Goal: Complete application form: Complete application form

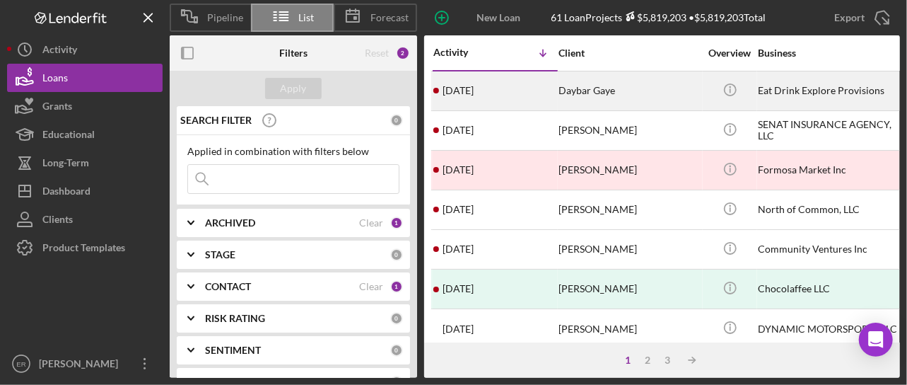
click at [577, 93] on div "Daybar Gaye" at bounding box center [629, 90] width 141 height 37
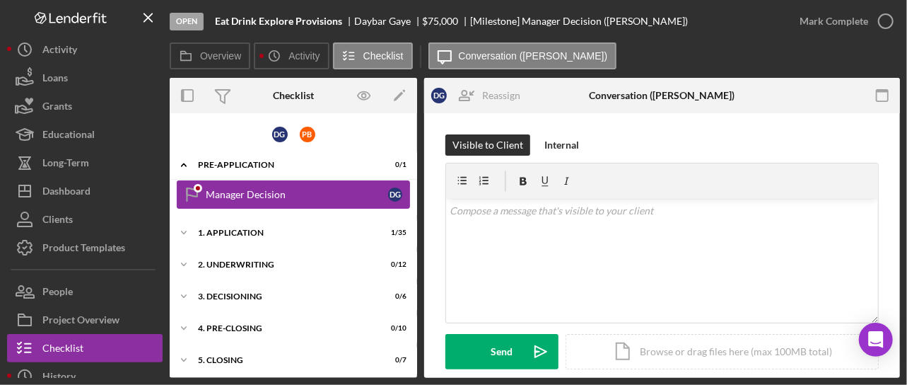
click at [240, 194] on div "Manager Decision" at bounding box center [297, 194] width 182 height 11
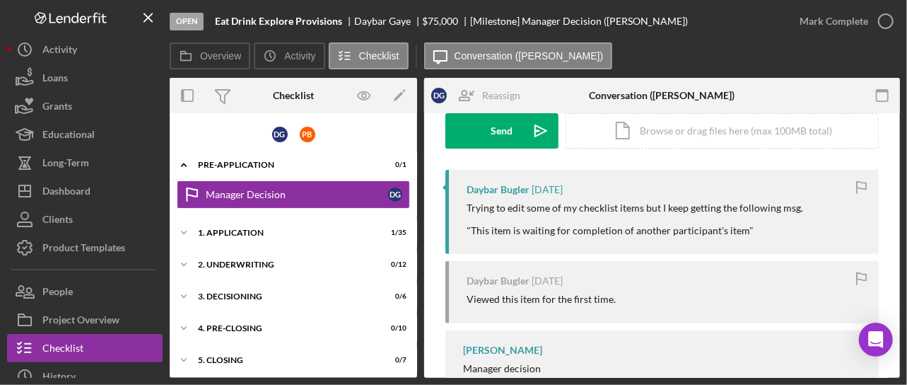
scroll to position [201, 0]
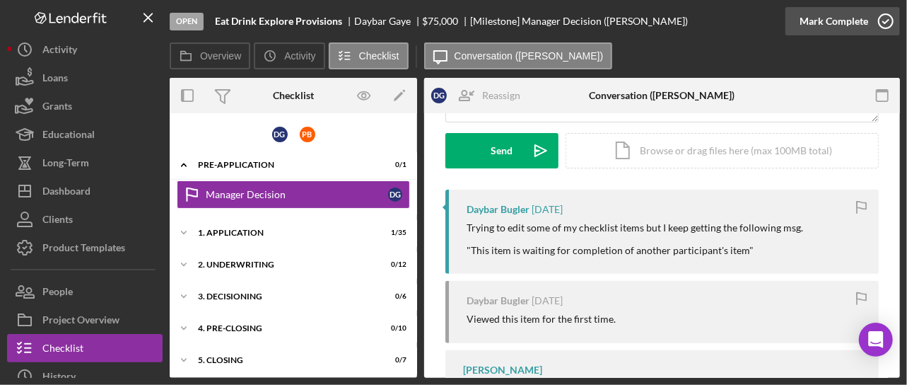
click at [577, 21] on icon "button" at bounding box center [885, 21] width 35 height 35
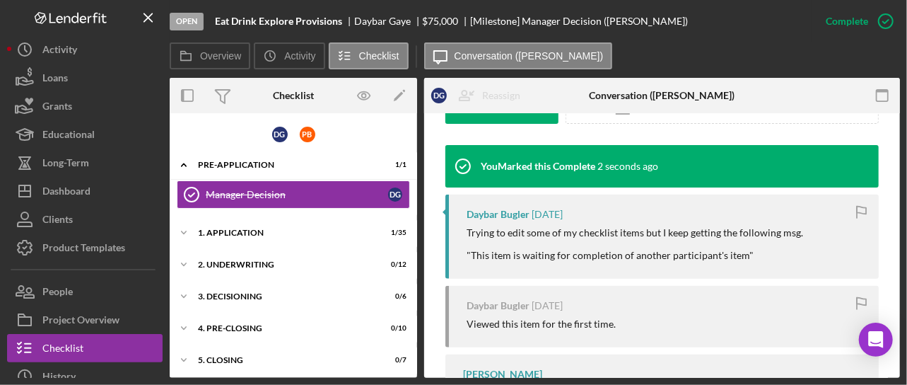
scroll to position [515, 0]
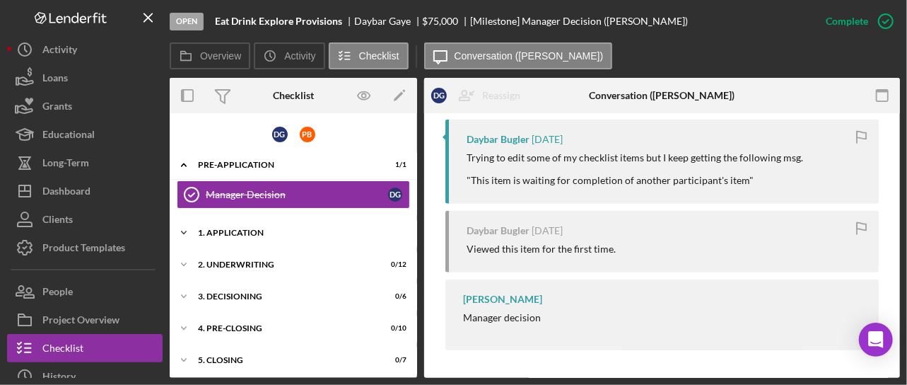
click at [255, 230] on div "1. Application" at bounding box center [299, 232] width 202 height 8
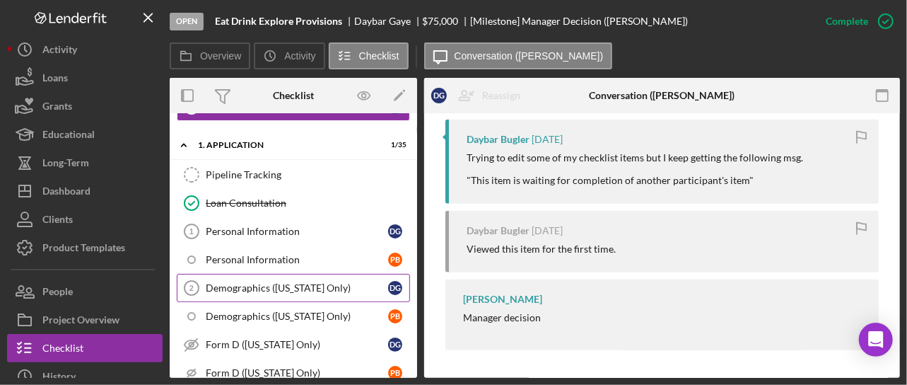
scroll to position [71, 0]
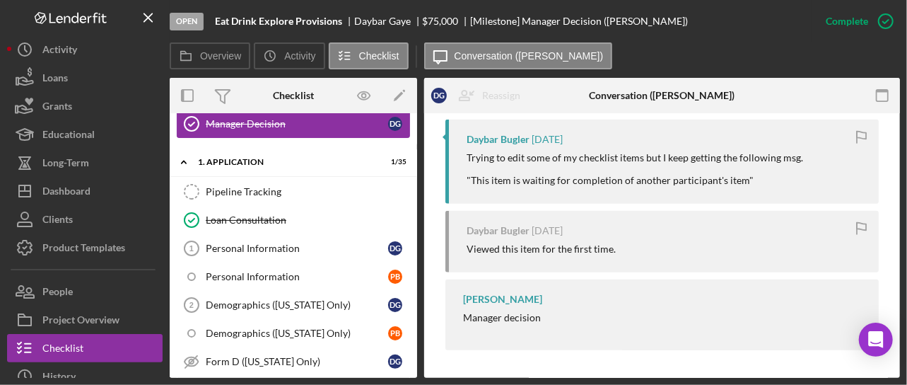
click at [329, 125] on div "Manager Decision" at bounding box center [297, 123] width 182 height 11
click at [577, 319] on div "[PERSON_NAME] Manager decision" at bounding box center [661, 314] width 433 height 71
click at [556, 250] on div "Viewed this item for the first time." at bounding box center [541, 248] width 149 height 11
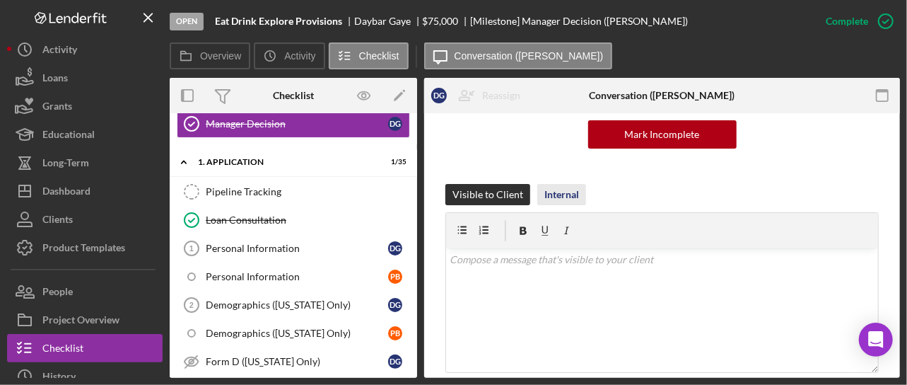
scroll to position [232, 0]
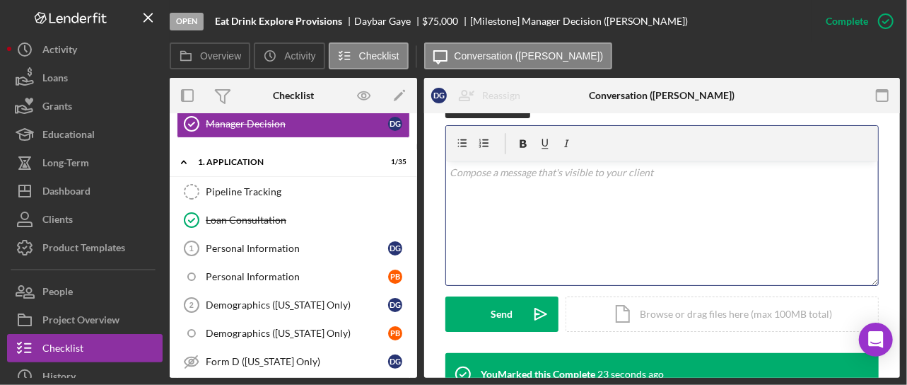
click at [539, 207] on div "v Color teal Color pink Remove color Add row above Add row below Add column bef…" at bounding box center [662, 223] width 432 height 124
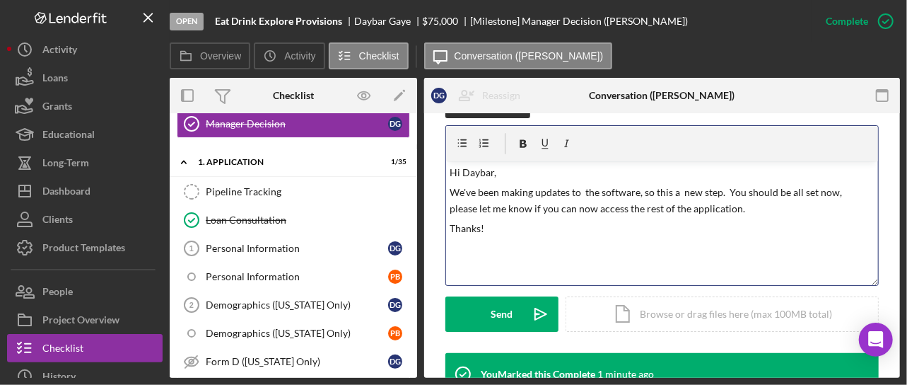
click at [478, 245] on div "v Color teal Color pink Remove color Add row above Add row below Add column bef…" at bounding box center [662, 223] width 432 height 124
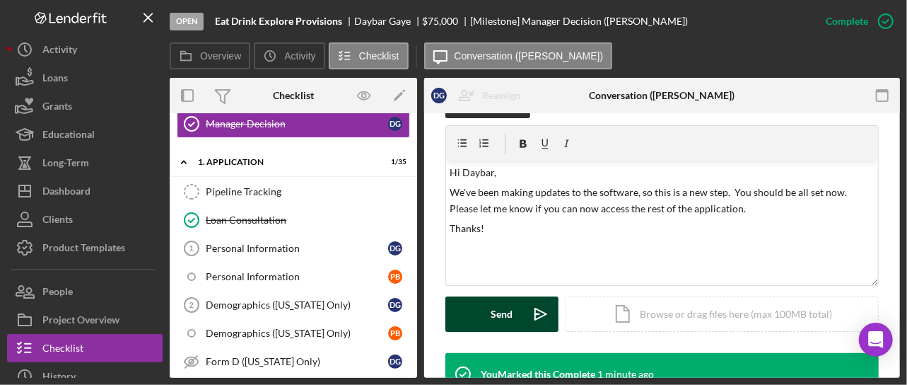
click at [498, 306] on div "Send" at bounding box center [502, 313] width 22 height 35
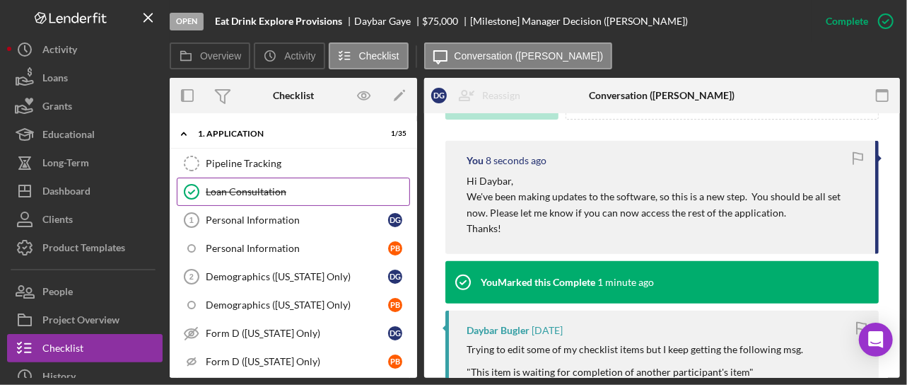
scroll to position [141, 0]
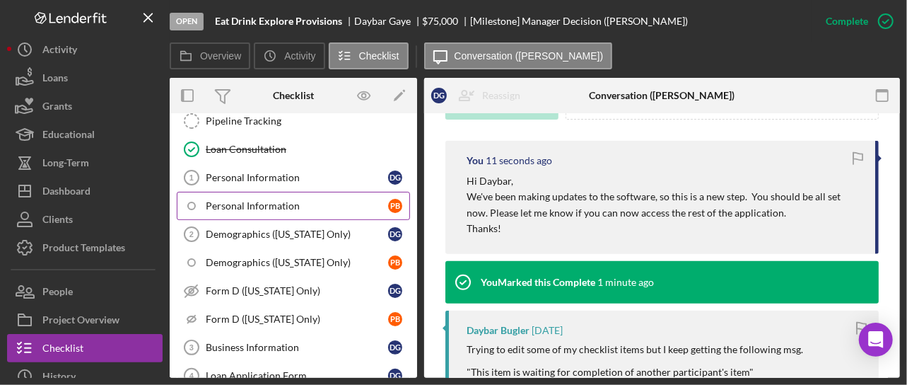
click at [315, 200] on div "Personal Information" at bounding box center [297, 205] width 182 height 11
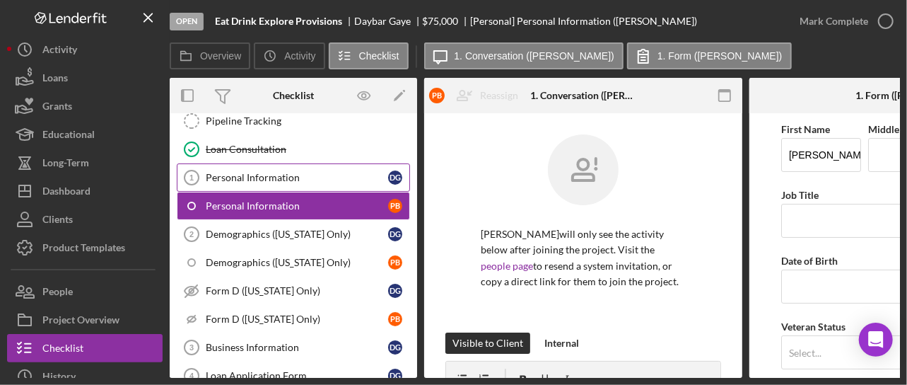
click at [291, 172] on div "Personal Information" at bounding box center [297, 177] width 182 height 11
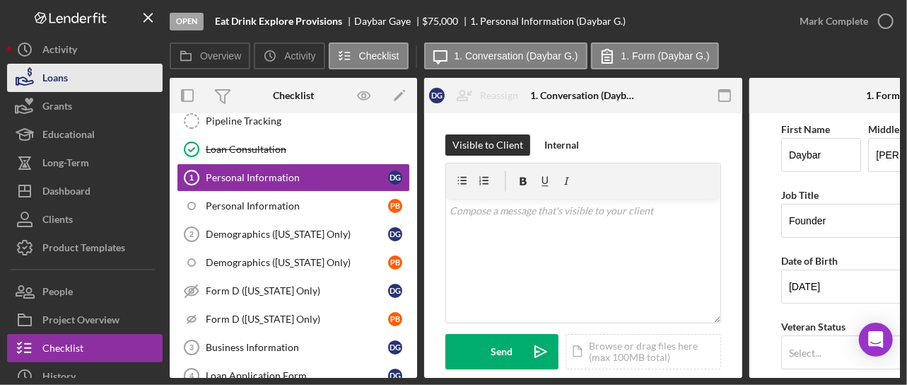
click at [127, 70] on button "Loans" at bounding box center [85, 78] width 156 height 28
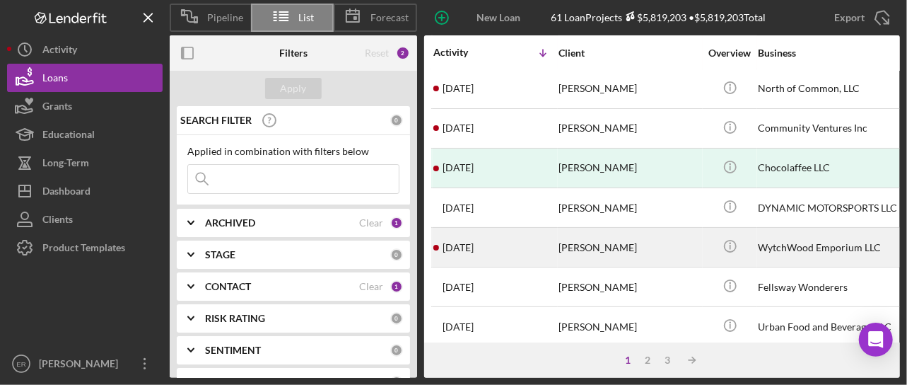
scroll to position [141, 0]
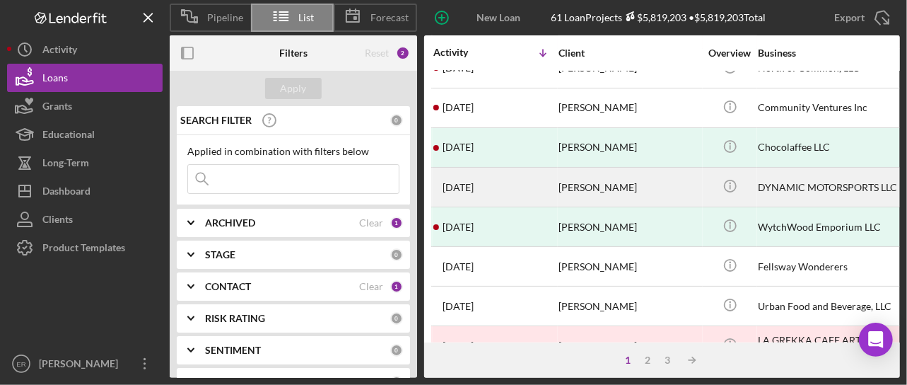
click at [577, 189] on div "[PERSON_NAME]" at bounding box center [629, 186] width 141 height 37
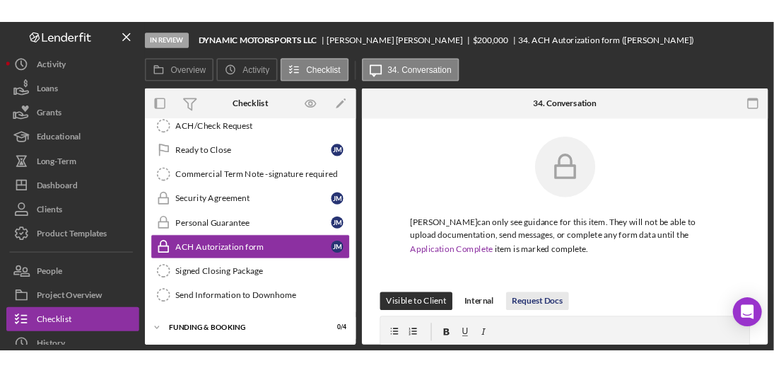
scroll to position [373, 0]
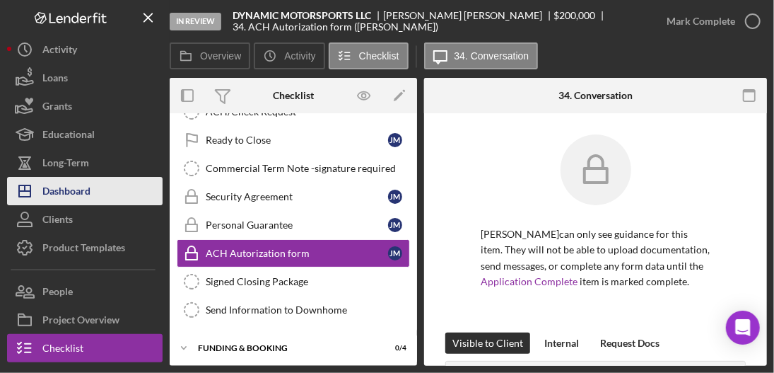
click at [59, 190] on div "Dashboard" at bounding box center [66, 193] width 48 height 32
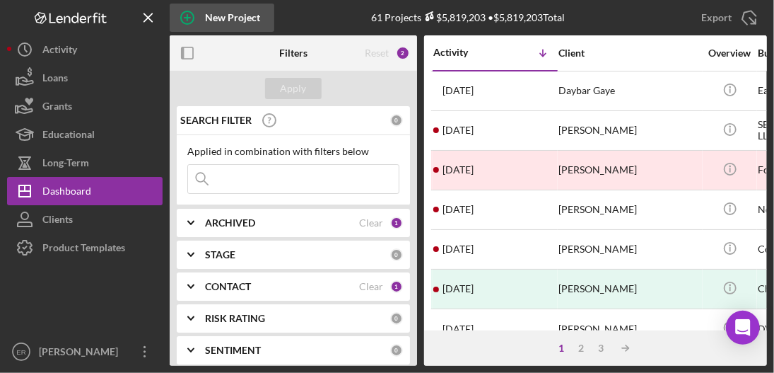
click at [202, 21] on icon "button" at bounding box center [187, 17] width 35 height 35
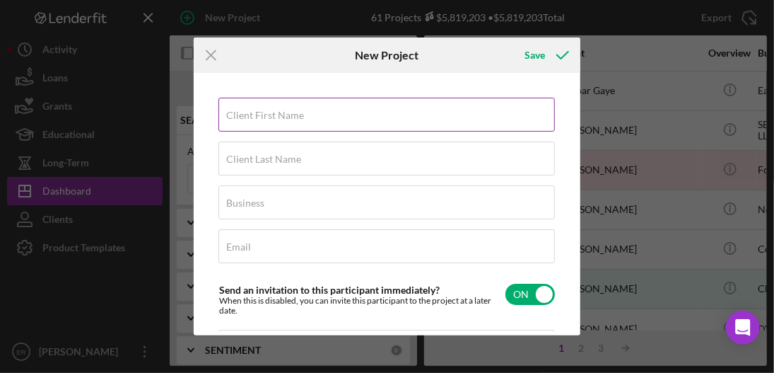
click at [284, 118] on label "Client First Name" at bounding box center [265, 115] width 78 height 11
click at [284, 118] on input "Client First Name" at bounding box center [387, 115] width 337 height 34
type input "Micah"
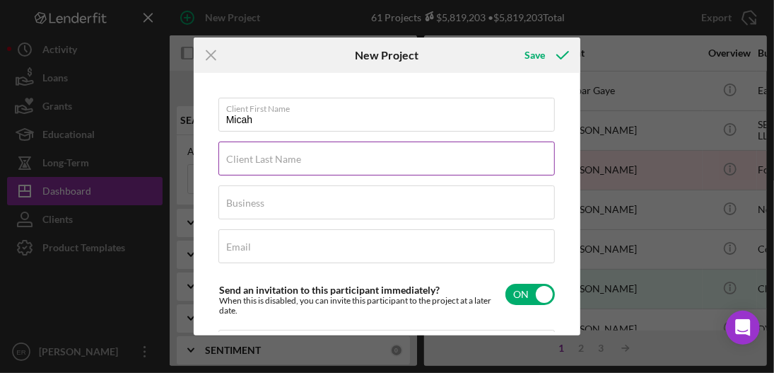
click at [298, 163] on label "Client Last Name" at bounding box center [263, 158] width 75 height 11
click at [298, 163] on input "Client Last Name" at bounding box center [387, 158] width 337 height 34
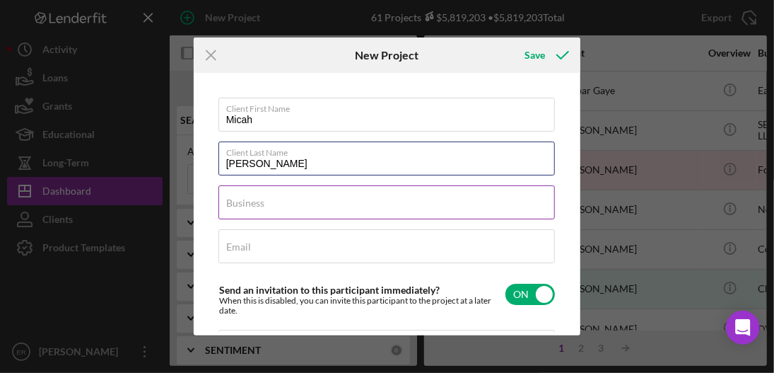
type input "[PERSON_NAME]"
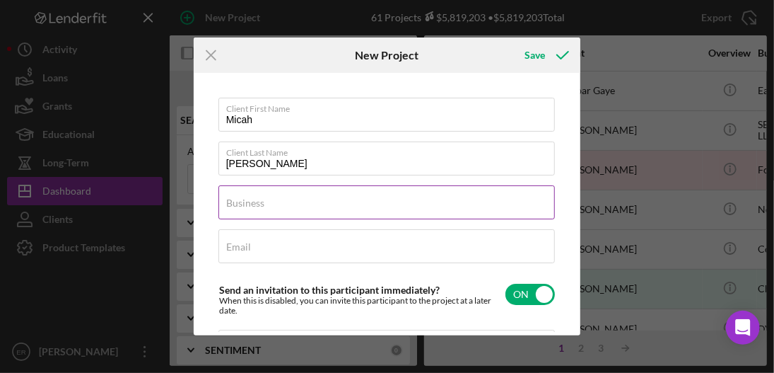
click at [287, 204] on input "Business" at bounding box center [387, 202] width 337 height 34
type input "Truecraft Drywall"
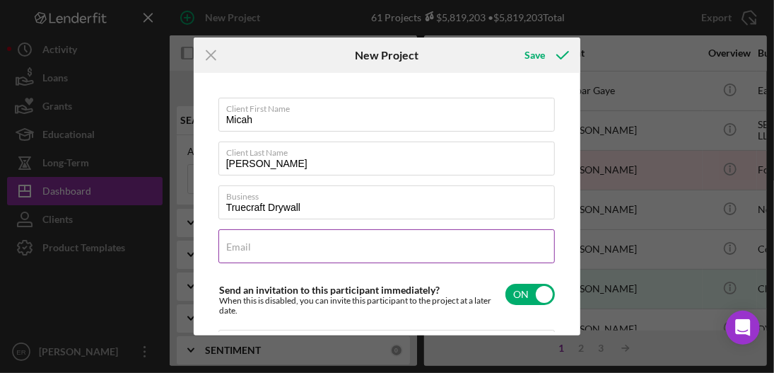
click at [264, 253] on input "Email" at bounding box center [387, 246] width 337 height 34
paste input "[EMAIL_ADDRESS][DOMAIN_NAME]"
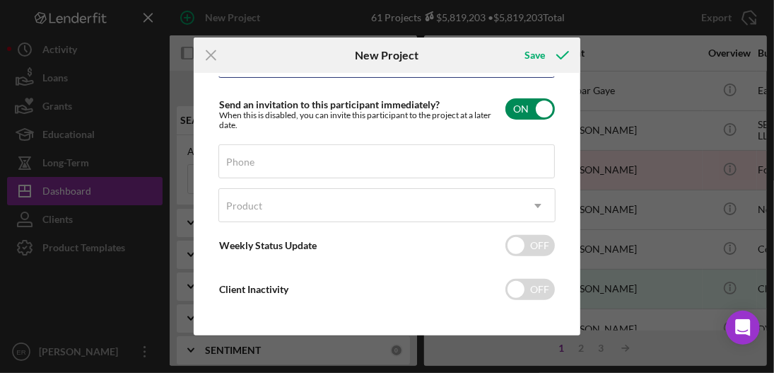
scroll to position [191, 0]
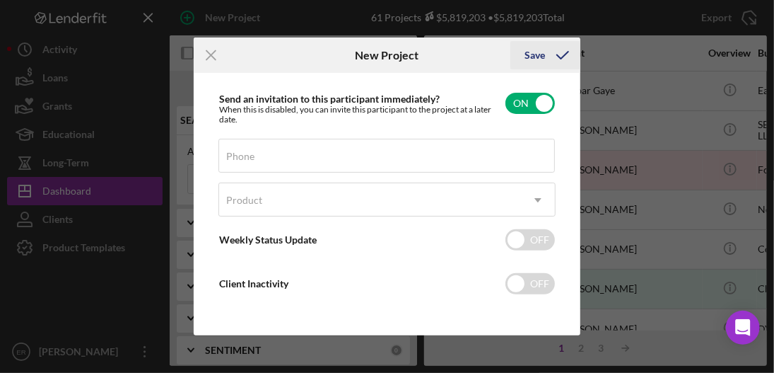
type input "[EMAIL_ADDRESS][DOMAIN_NAME]"
click at [538, 58] on div "Save" at bounding box center [535, 55] width 21 height 28
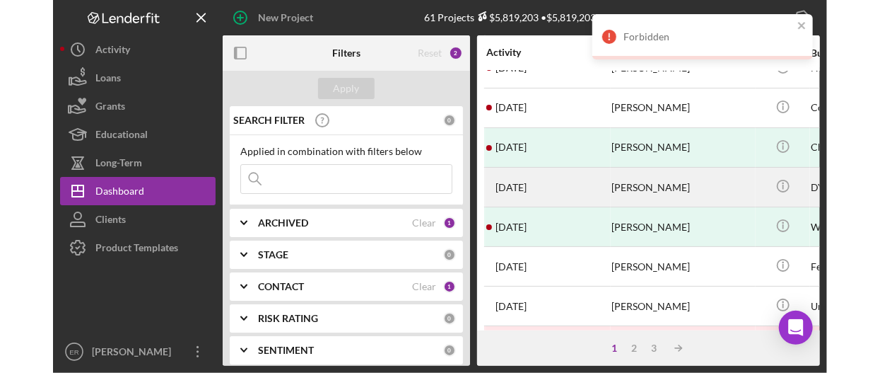
scroll to position [71, 0]
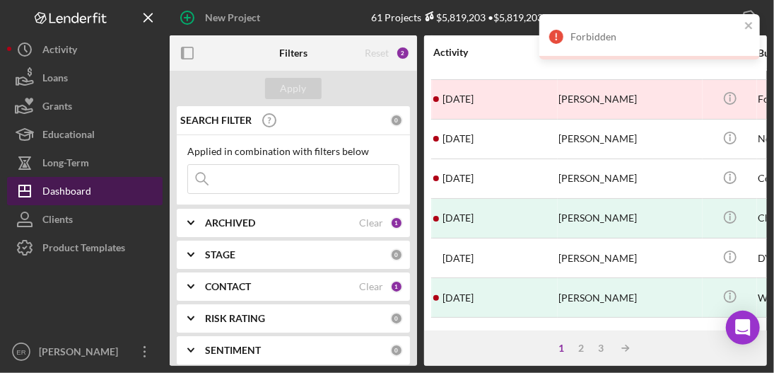
click at [72, 193] on div "Dashboard" at bounding box center [66, 193] width 49 height 32
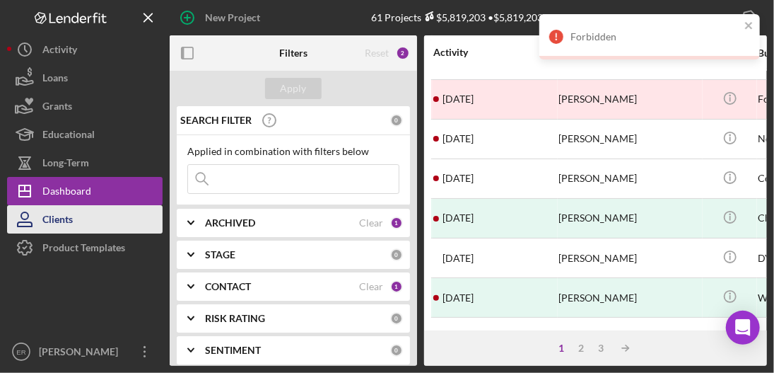
click at [65, 219] on div "Clients" at bounding box center [57, 221] width 30 height 32
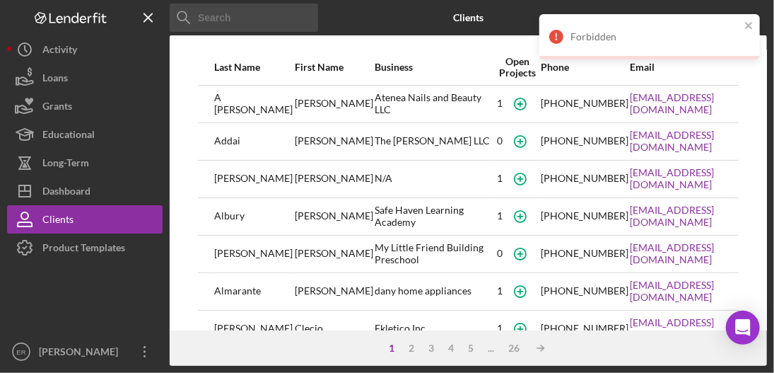
click at [235, 21] on input at bounding box center [244, 18] width 148 height 28
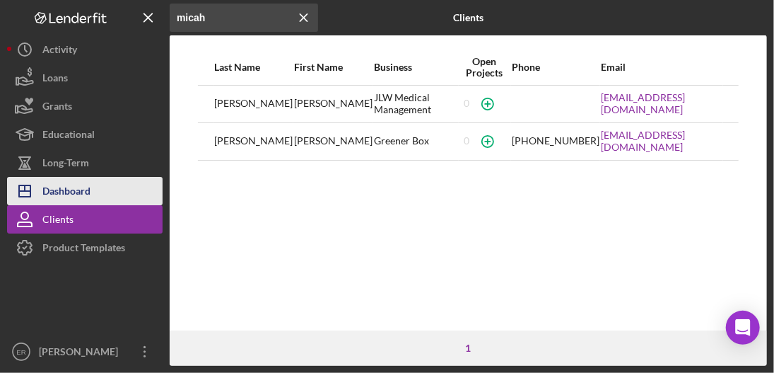
type input "micah"
click at [102, 192] on button "Icon/Dashboard Dashboard" at bounding box center [85, 191] width 156 height 28
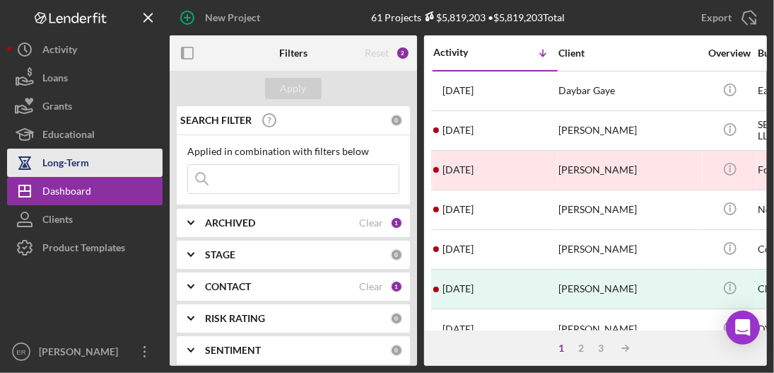
click at [92, 165] on button "Long-Term" at bounding box center [85, 162] width 156 height 28
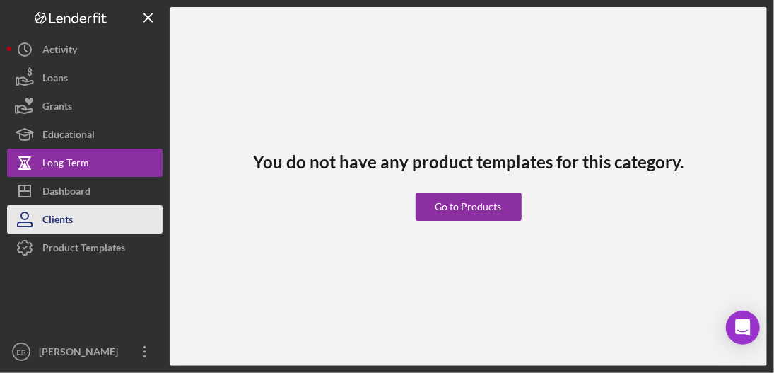
click at [85, 227] on button "Clients" at bounding box center [85, 219] width 156 height 28
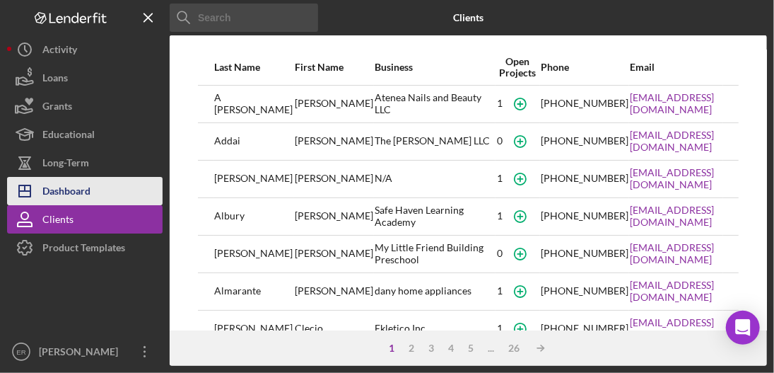
click at [74, 195] on div "Dashboard" at bounding box center [66, 193] width 48 height 32
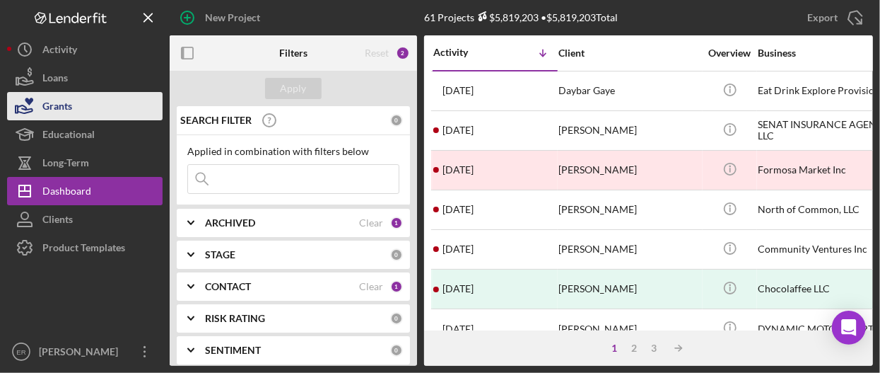
click at [71, 110] on div "Grants" at bounding box center [57, 108] width 30 height 32
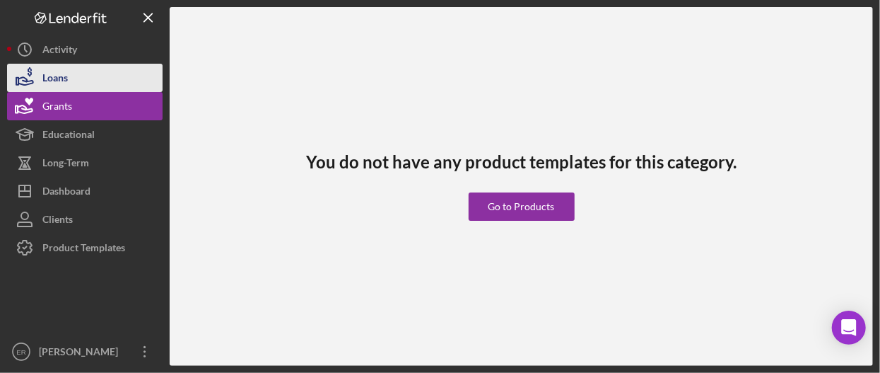
click at [62, 86] on div "Loans" at bounding box center [54, 80] width 25 height 32
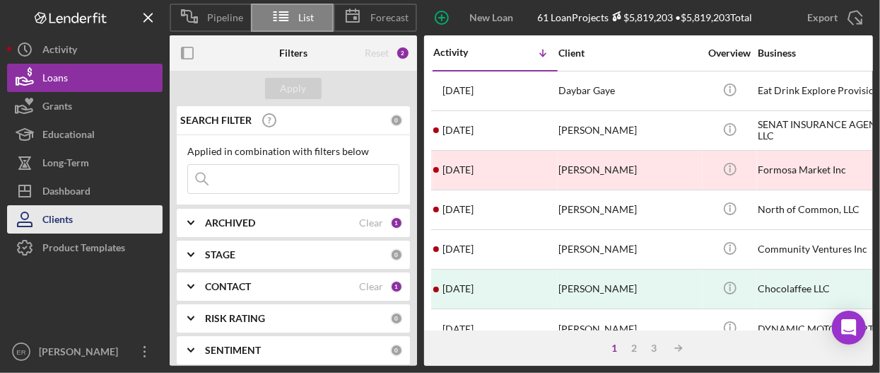
click at [74, 213] on button "Clients" at bounding box center [85, 219] width 156 height 28
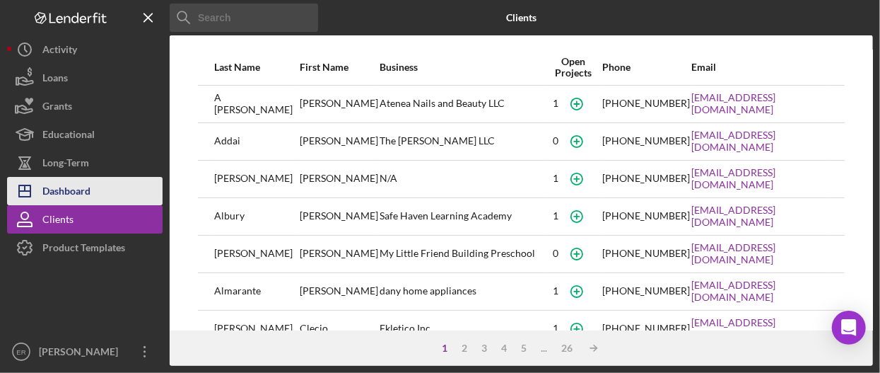
click at [74, 192] on div "Dashboard" at bounding box center [66, 193] width 48 height 32
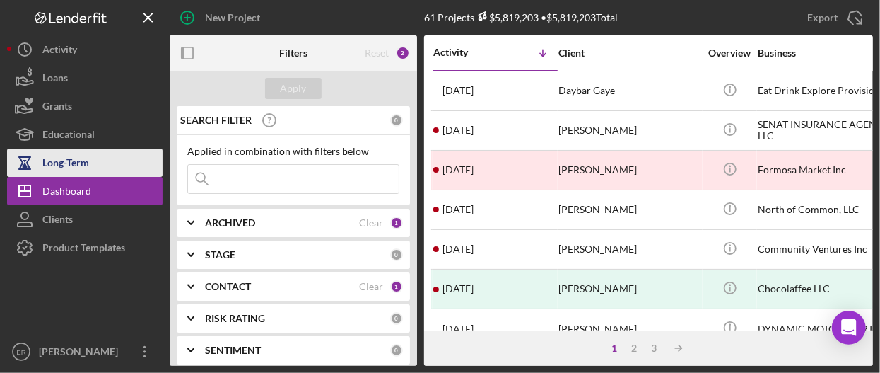
click at [69, 165] on div "Long-Term" at bounding box center [65, 164] width 47 height 32
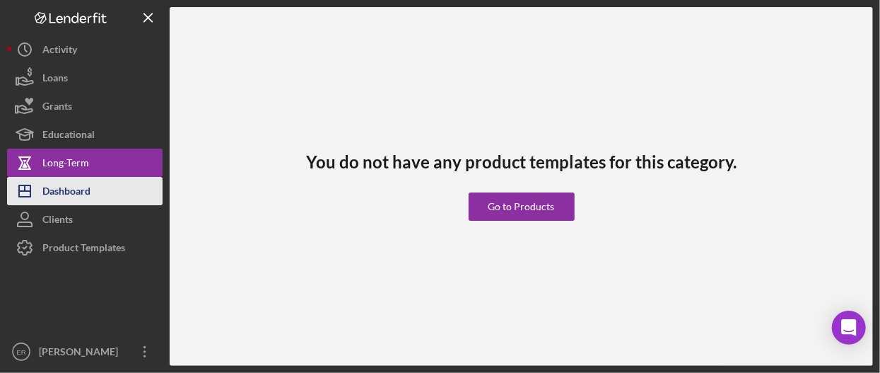
click at [72, 196] on div "Dashboard" at bounding box center [66, 193] width 48 height 32
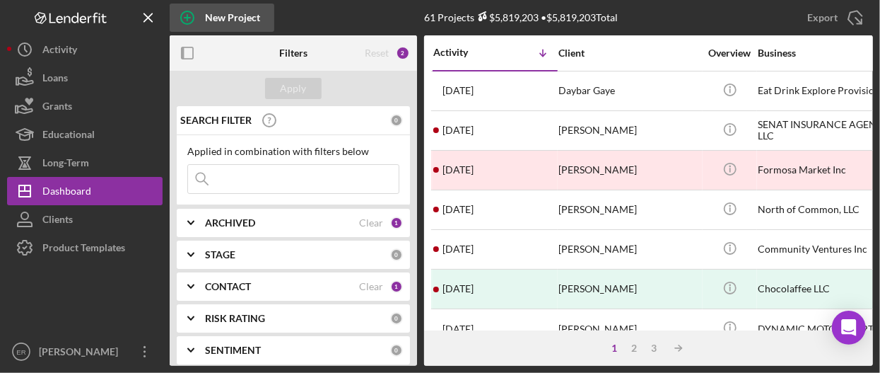
click at [198, 19] on icon "button" at bounding box center [187, 17] width 35 height 35
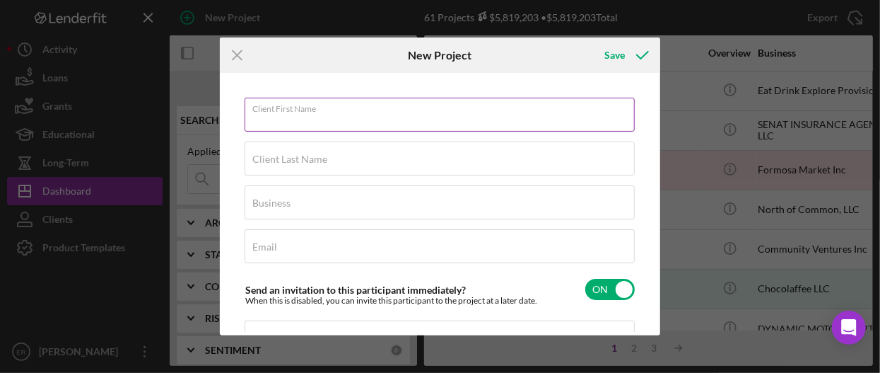
click at [330, 115] on input "Client First Name" at bounding box center [440, 115] width 390 height 34
type input "Micah"
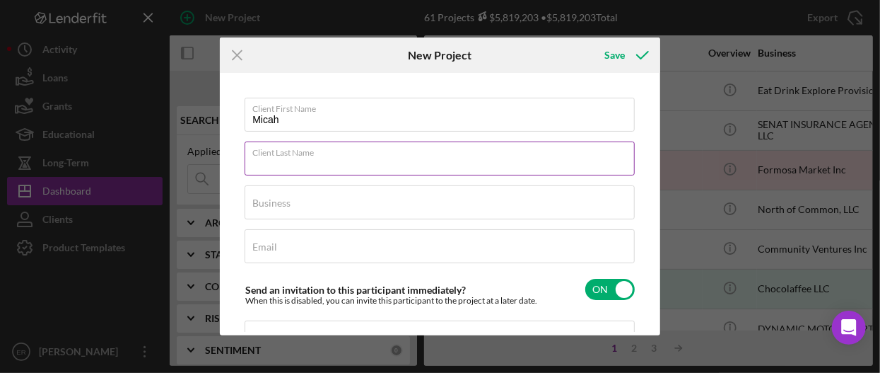
click at [335, 156] on div "Client Last Name Required" at bounding box center [440, 158] width 391 height 35
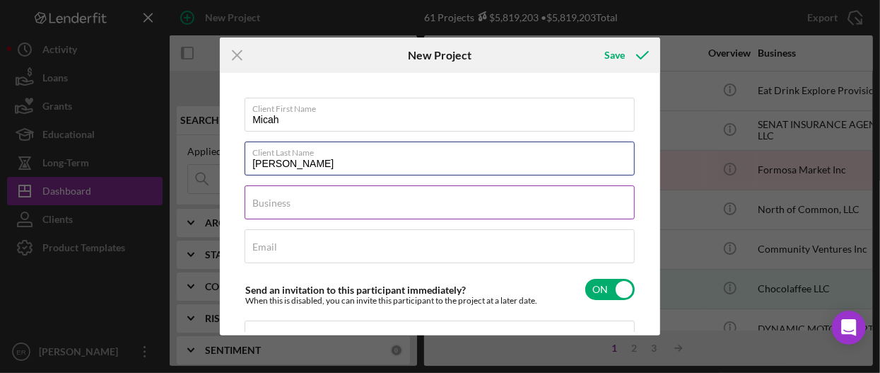
type input "[PERSON_NAME]"
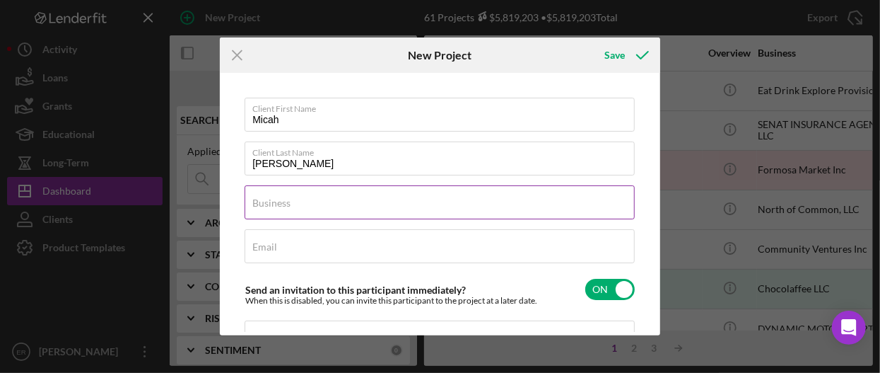
click at [338, 197] on div "Business Required" at bounding box center [440, 202] width 391 height 35
type input "Truecraft Drywall"
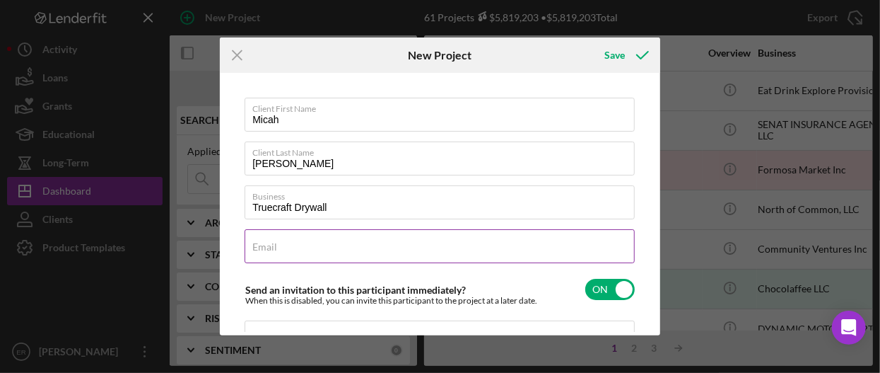
click at [290, 244] on div "Email Required" at bounding box center [440, 246] width 391 height 35
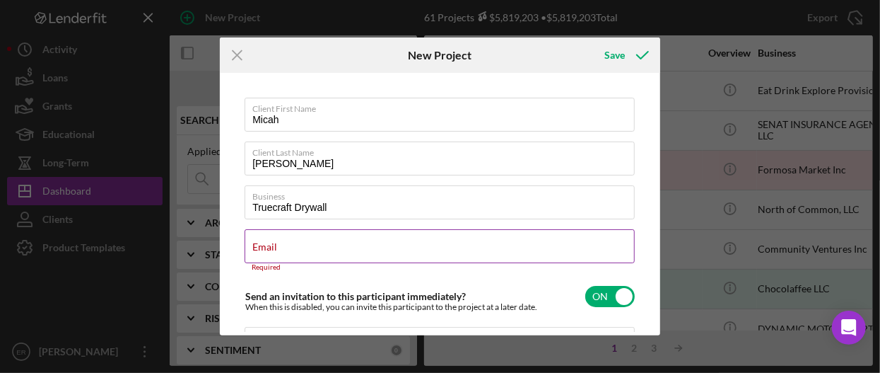
drag, startPoint x: 290, startPoint y: 244, endPoint x: 257, endPoint y: 254, distance: 34.0
click at [259, 251] on label "Email" at bounding box center [264, 246] width 25 height 11
click at [259, 251] on input "Email" at bounding box center [440, 246] width 390 height 34
click at [260, 254] on input "Email" at bounding box center [440, 246] width 390 height 34
paste input "[EMAIL_ADDRESS][DOMAIN_NAME]"
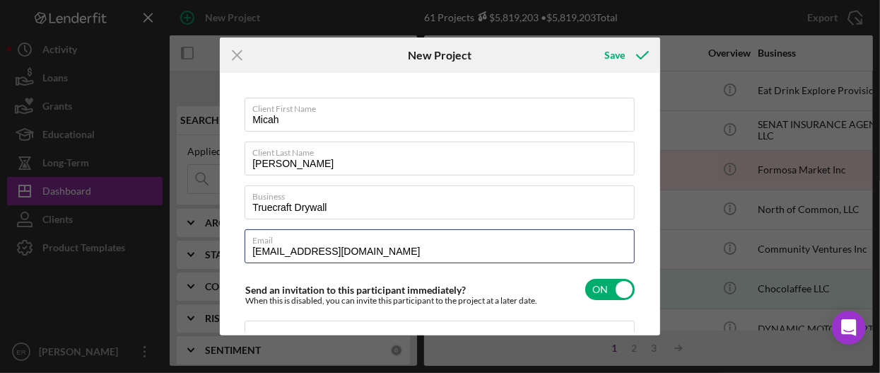
type input "[EMAIL_ADDRESS][DOMAIN_NAME]"
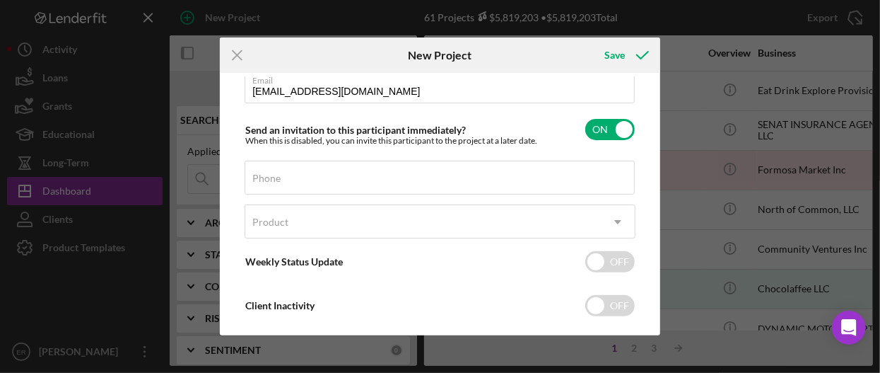
scroll to position [181, 0]
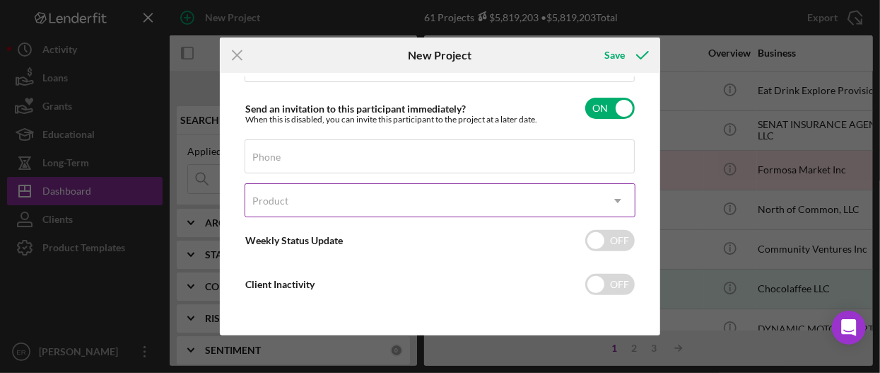
drag, startPoint x: 608, startPoint y: 201, endPoint x: 600, endPoint y: 210, distance: 12.0
click at [577, 201] on icon "Icon/Dropdown Arrow" at bounding box center [618, 201] width 34 height 34
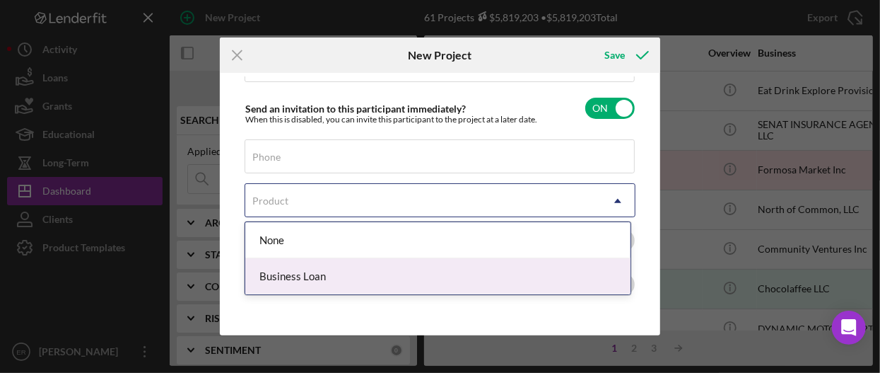
click at [365, 279] on div "Business Loan" at bounding box center [437, 276] width 385 height 36
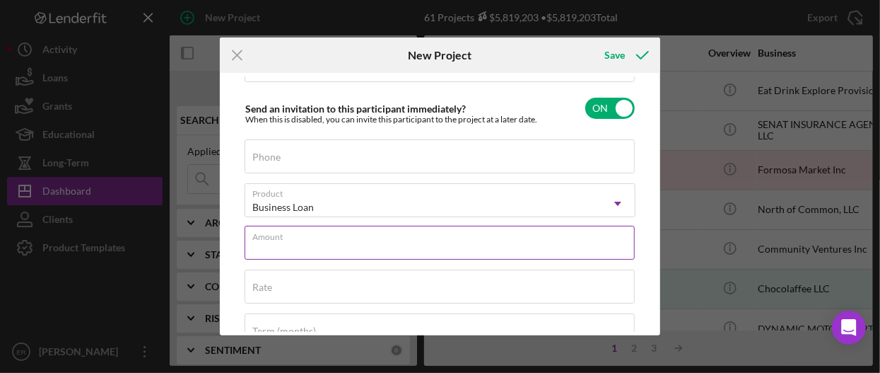
click at [382, 244] on input "Amount" at bounding box center [440, 243] width 390 height 34
type input "$100,000.00"
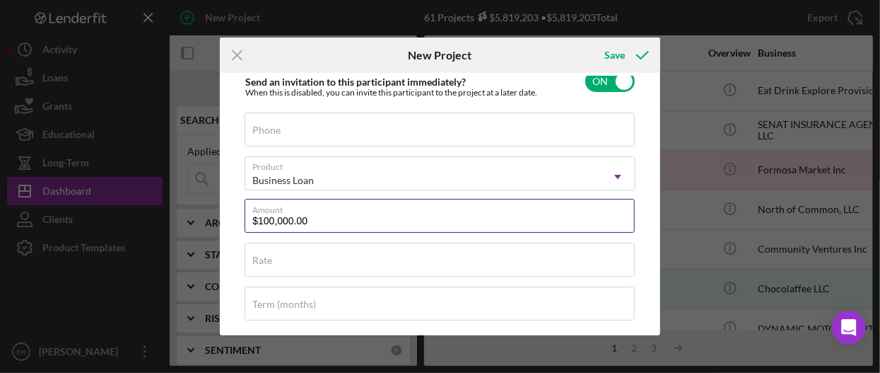
scroll to position [172, 0]
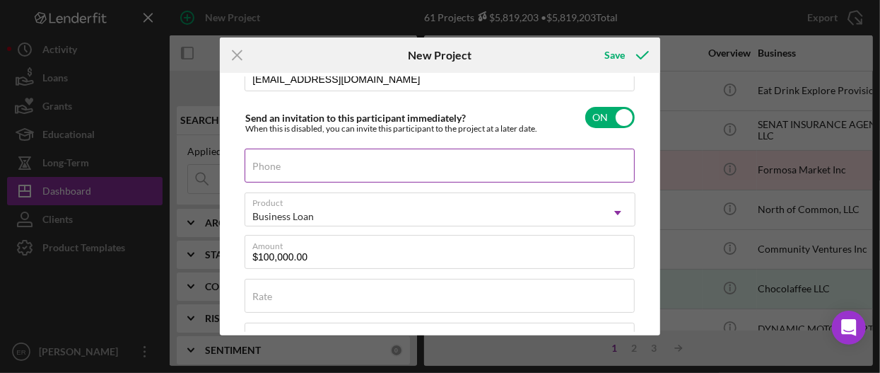
click at [344, 165] on div "Phone" at bounding box center [440, 165] width 391 height 35
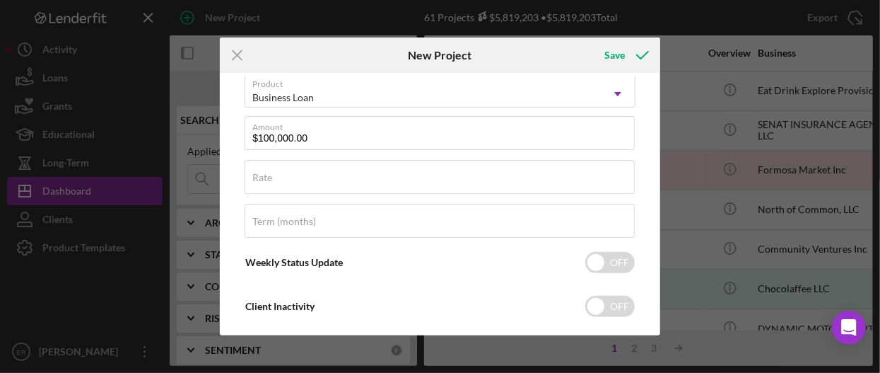
scroll to position [313, 0]
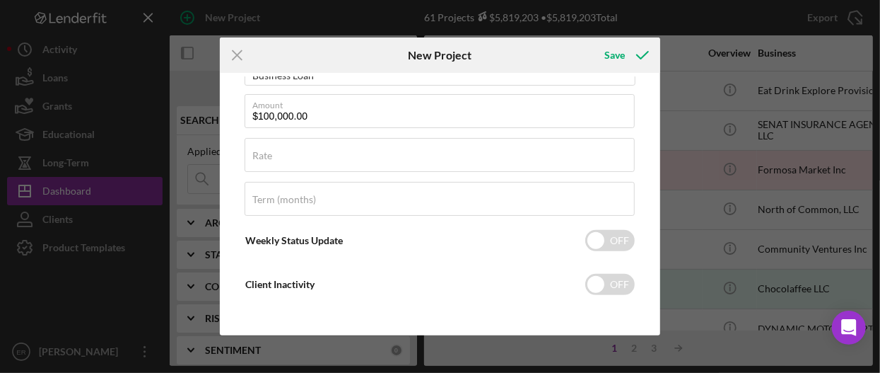
type input "[PHONE_NUMBER]"
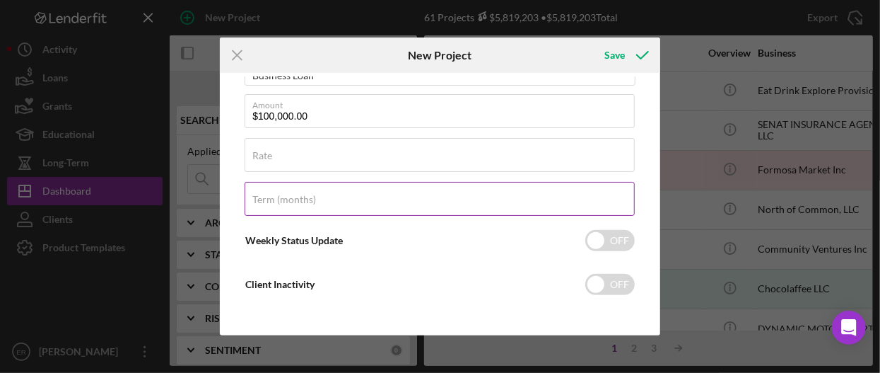
click at [310, 194] on label "Term (months)" at bounding box center [284, 199] width 64 height 11
click at [310, 194] on input "Term (months)" at bounding box center [440, 199] width 390 height 34
type input "60"
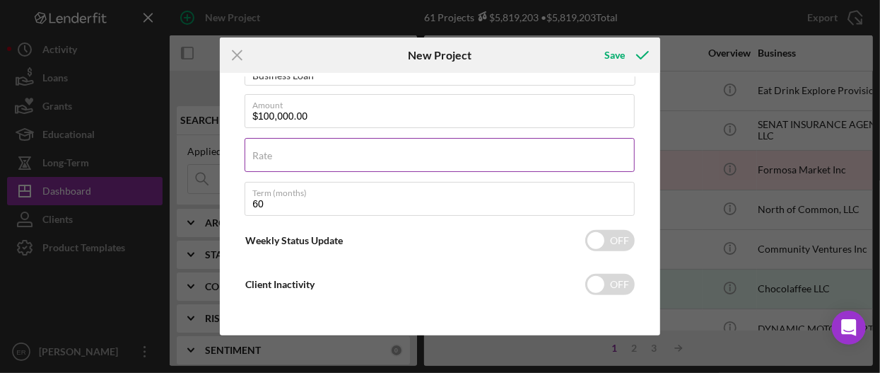
click at [325, 156] on input "Rate" at bounding box center [440, 155] width 390 height 34
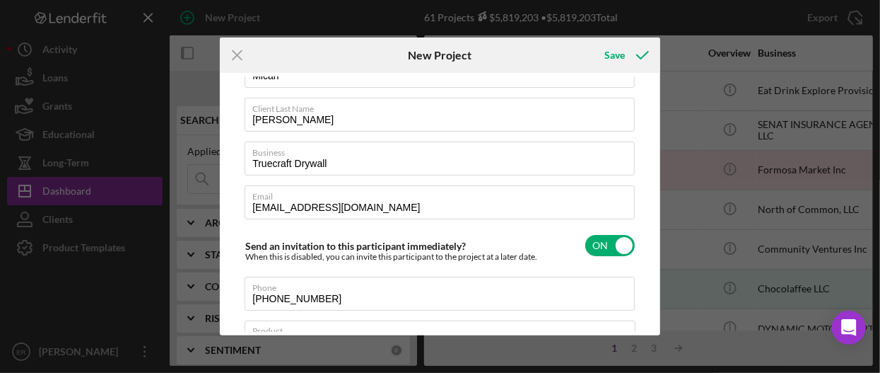
scroll to position [0, 0]
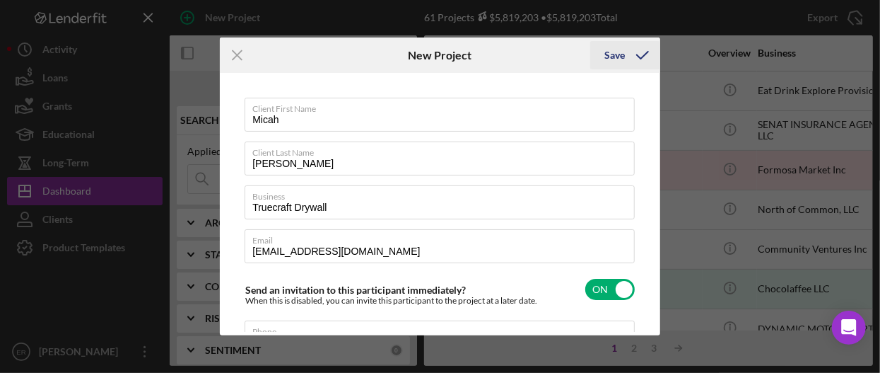
type input "9.250%"
click at [577, 50] on icon "submit" at bounding box center [642, 54] width 35 height 35
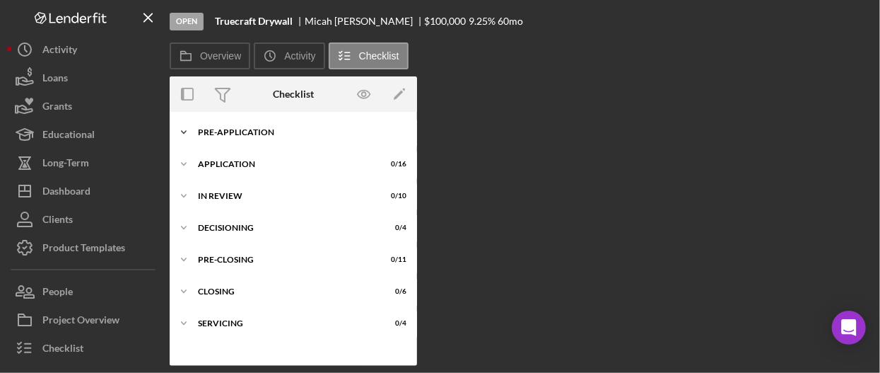
click at [255, 132] on div "Pre-Application" at bounding box center [299, 132] width 202 height 8
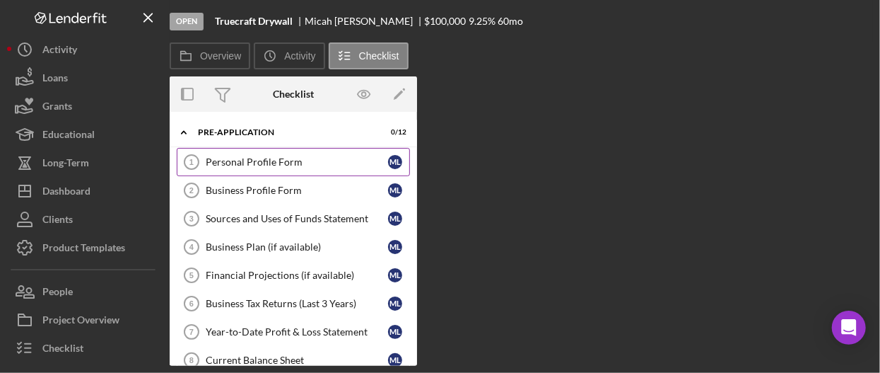
click at [331, 165] on div "Personal Profile Form" at bounding box center [297, 161] width 182 height 11
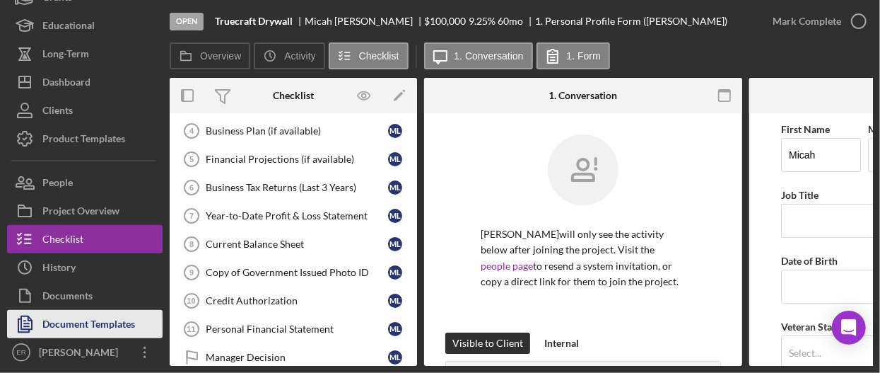
scroll to position [238, 0]
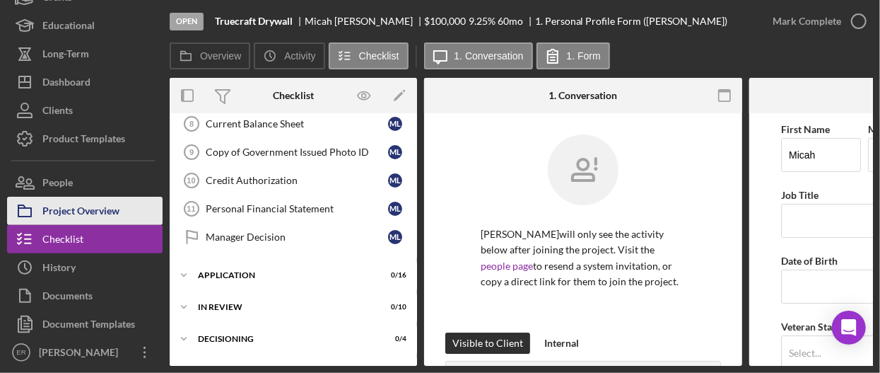
click at [99, 202] on div "Project Overview" at bounding box center [80, 213] width 77 height 32
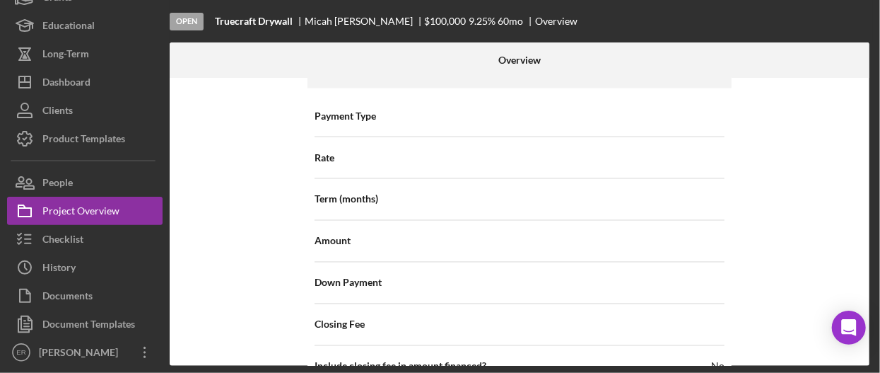
scroll to position [1148, 0]
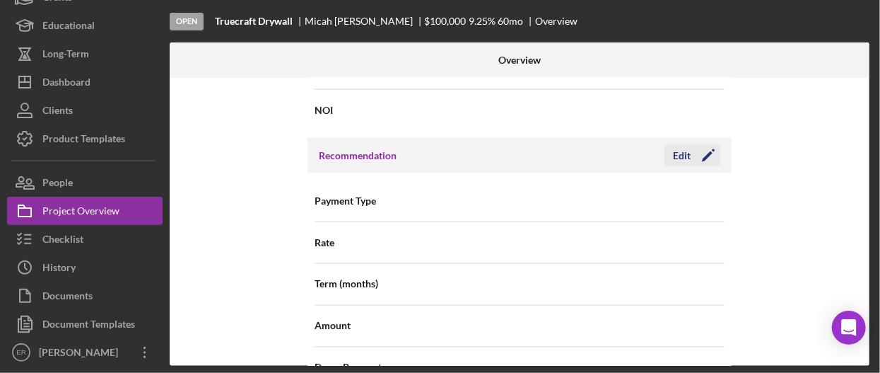
click at [577, 153] on div "Edit" at bounding box center [682, 155] width 18 height 21
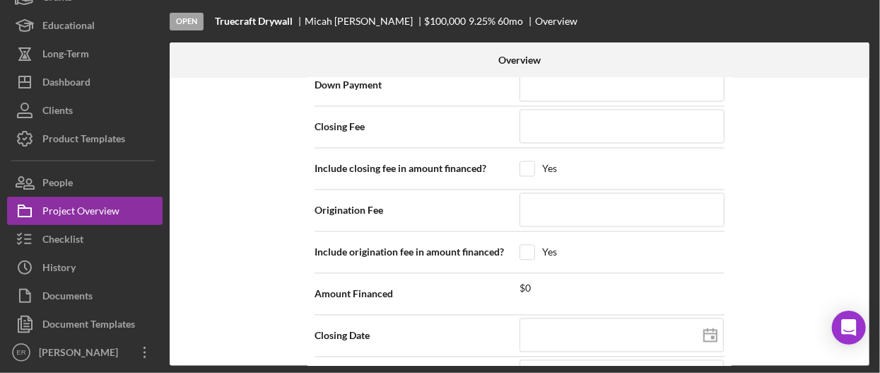
scroll to position [1643, 0]
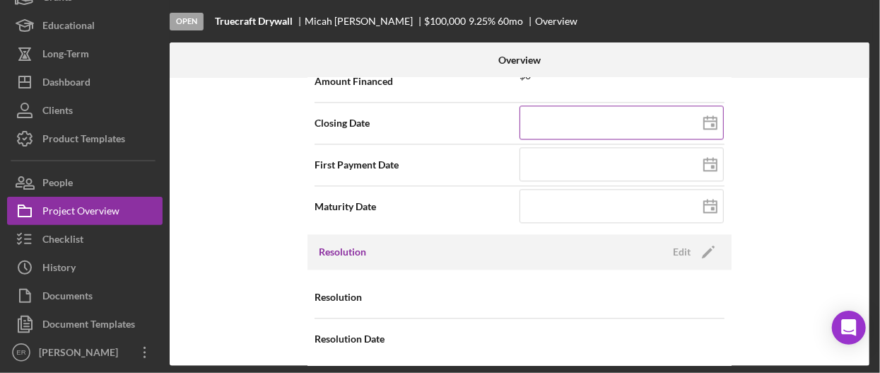
click at [577, 114] on icon at bounding box center [710, 122] width 35 height 35
type input "[DATE]"
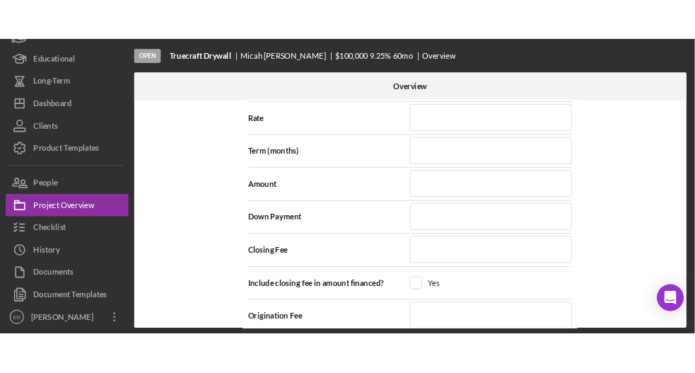
scroll to position [1148, 0]
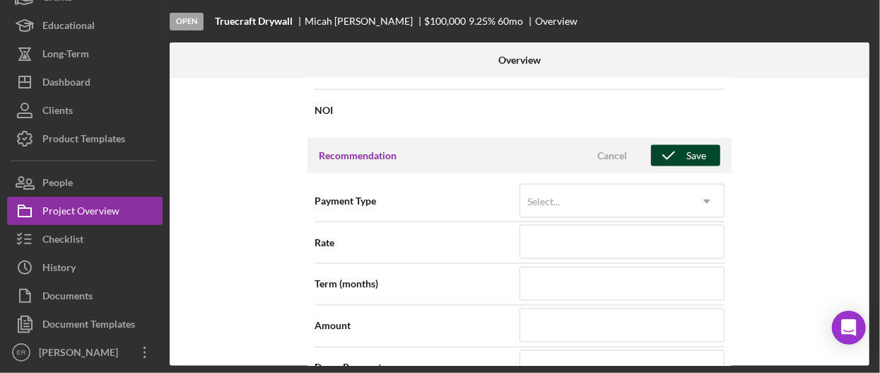
click at [577, 159] on div "Save" at bounding box center [697, 155] width 20 height 21
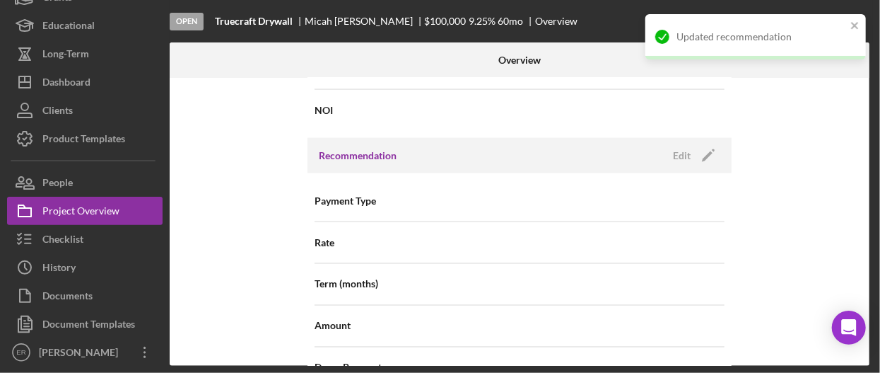
click at [577, 233] on div "Internal Workflow Stage Open Icon/Dropdown Arrow Archive (can unarchive later i…" at bounding box center [520, 222] width 700 height 288
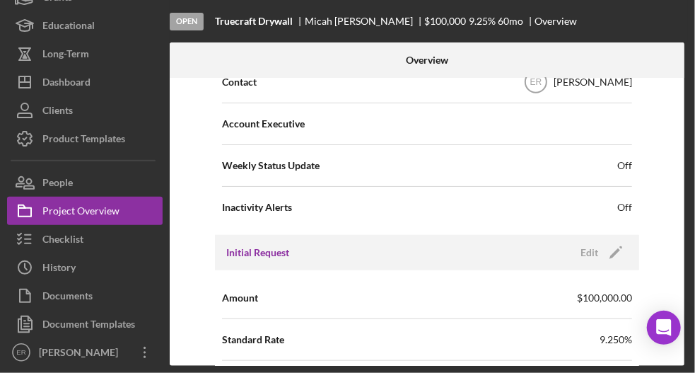
scroll to position [283, 0]
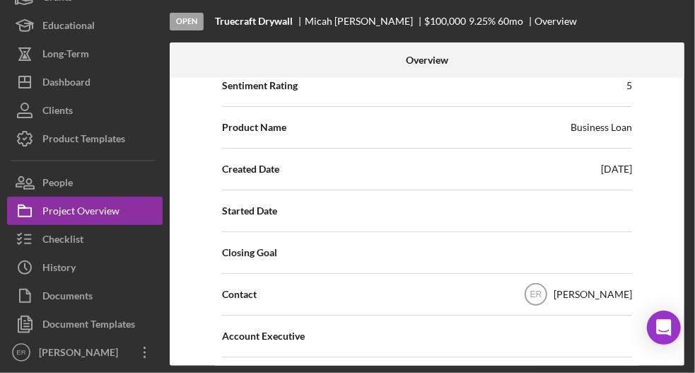
click at [571, 235] on div "Closing Goal" at bounding box center [427, 252] width 410 height 35
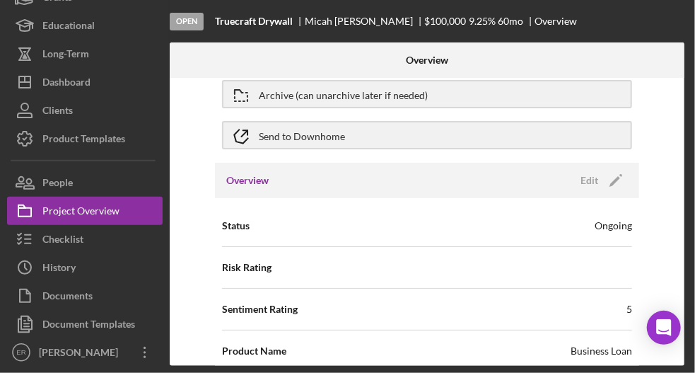
scroll to position [0, 0]
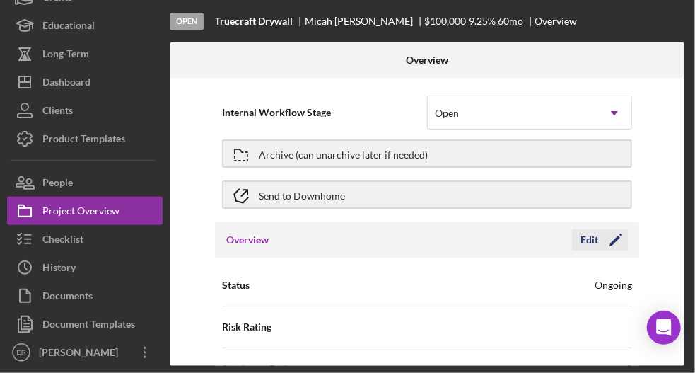
click at [577, 244] on div "Edit" at bounding box center [590, 239] width 18 height 21
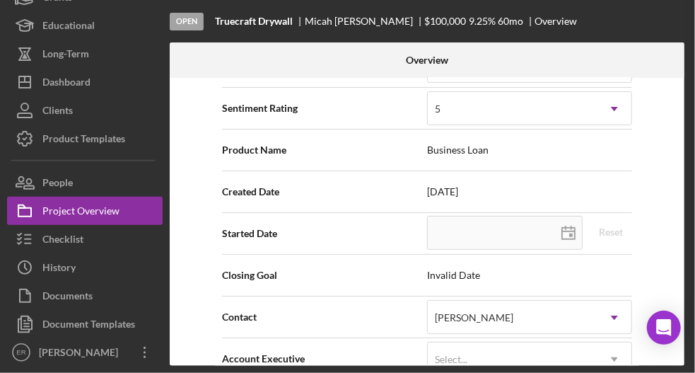
scroll to position [283, 0]
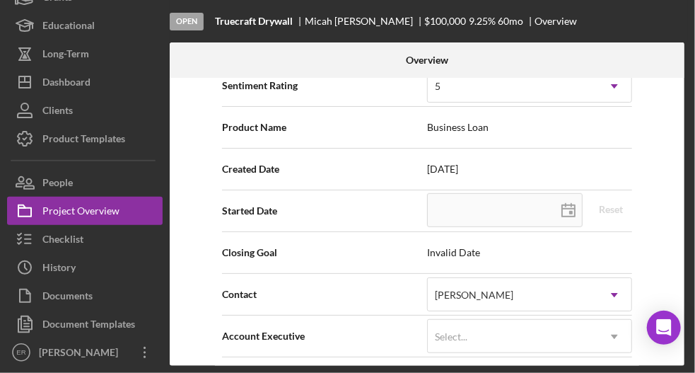
click at [457, 251] on span "Invalid Date" at bounding box center [529, 252] width 205 height 11
click at [491, 255] on span "Invalid Date" at bounding box center [529, 252] width 205 height 11
click at [435, 252] on span "Invalid Date" at bounding box center [529, 252] width 205 height 11
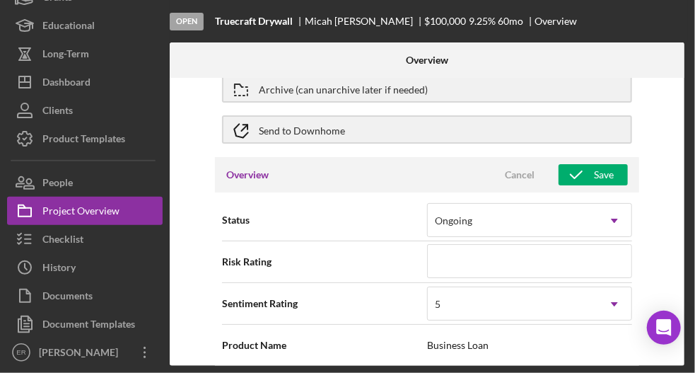
scroll to position [0, 0]
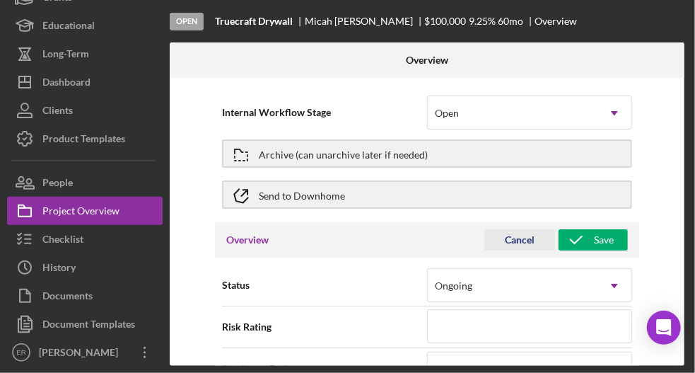
click at [511, 244] on div "Cancel" at bounding box center [520, 239] width 30 height 21
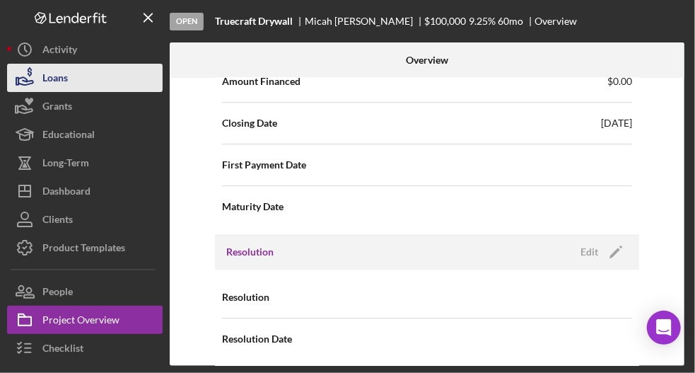
click at [75, 74] on button "Loans" at bounding box center [85, 78] width 156 height 28
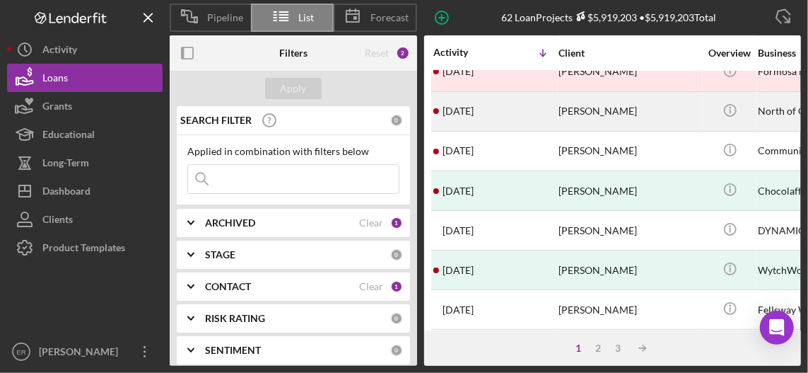
scroll to position [141, 0]
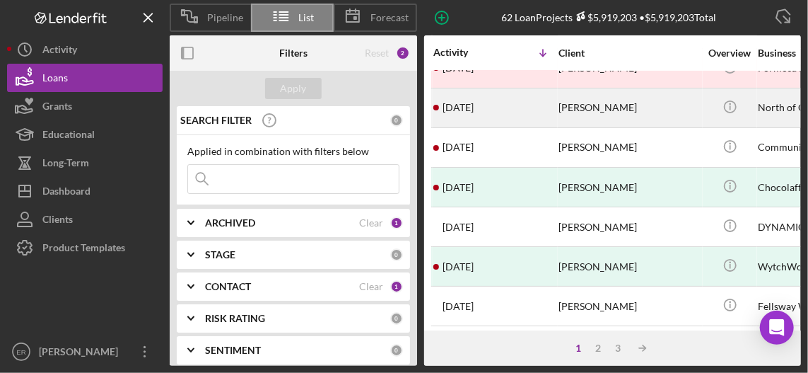
click at [577, 228] on div "[PERSON_NAME]" at bounding box center [629, 226] width 141 height 37
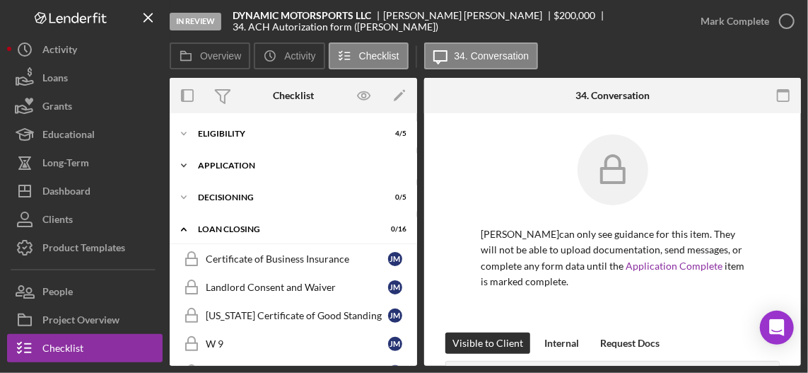
click at [216, 160] on div "Icon/Expander Application 14 / 27" at bounding box center [293, 165] width 247 height 28
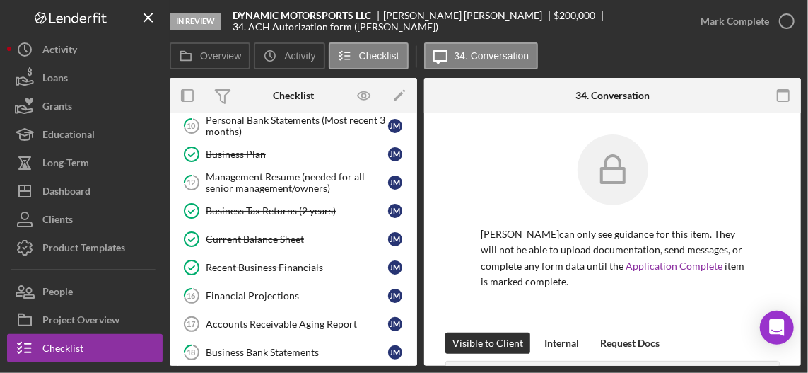
scroll to position [354, 0]
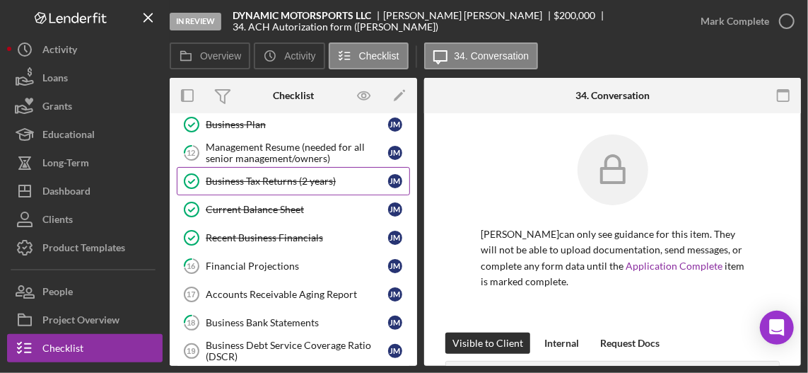
click at [282, 179] on div "Business Tax Returns (2 years)" at bounding box center [297, 180] width 182 height 11
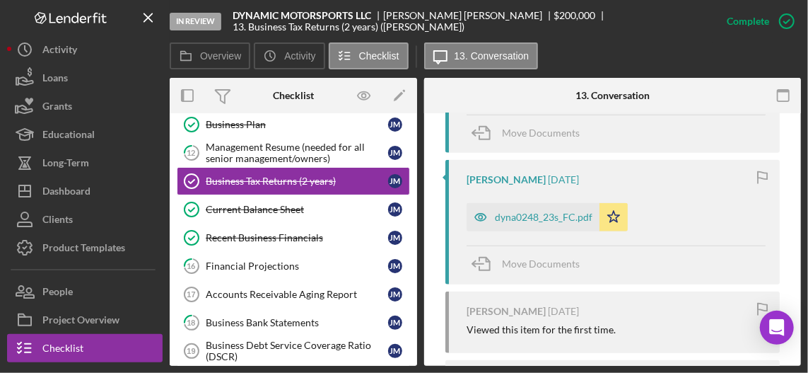
scroll to position [566, 0]
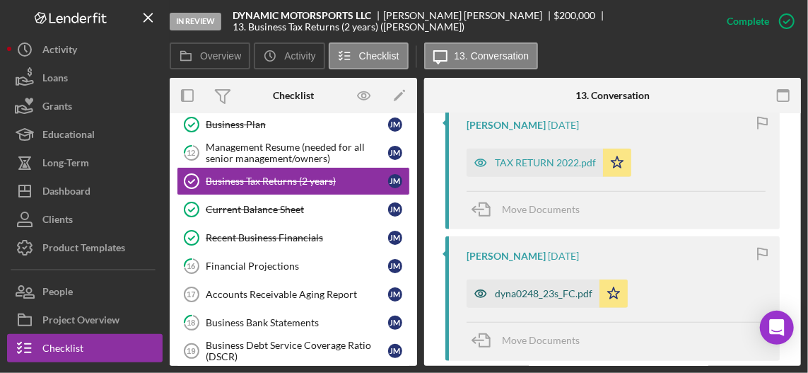
click at [546, 296] on div "dyna0248_23s_FC.pdf" at bounding box center [544, 293] width 98 height 11
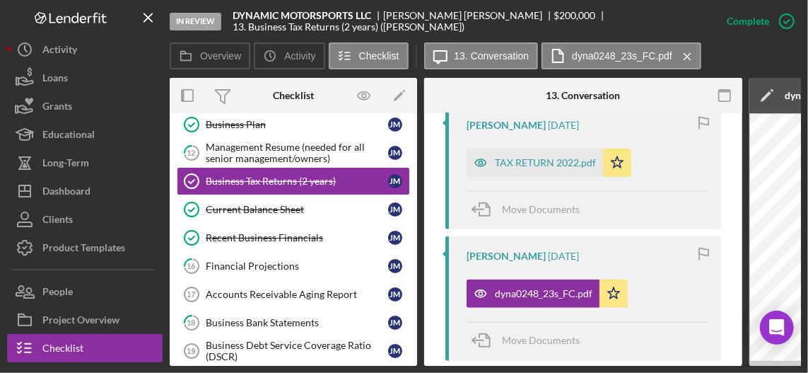
drag, startPoint x: 531, startPoint y: 366, endPoint x: 709, endPoint y: 349, distance: 178.2
click at [577, 349] on div "Overview Internal Workflow Stage In Review Icon/Dropdown Arrow Archive (can una…" at bounding box center [485, 222] width 631 height 288
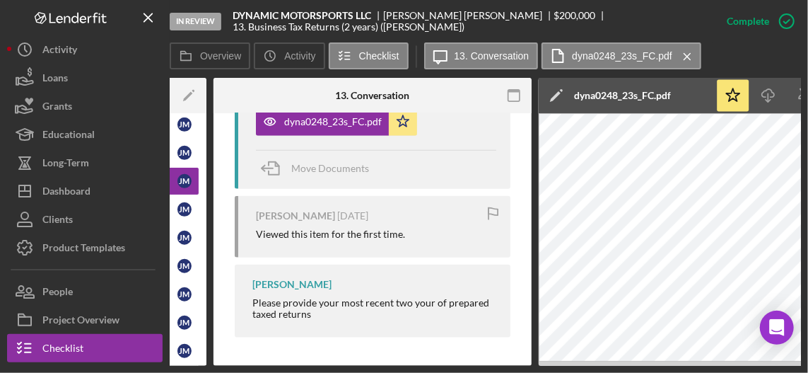
scroll to position [740, 0]
drag, startPoint x: 436, startPoint y: 366, endPoint x: 481, endPoint y: 353, distance: 46.3
click at [491, 366] on div "In Review DYNAMIC MOTORSPORTS LLC [PERSON_NAME] $200,000 $200,000 13. Business …" at bounding box center [404, 186] width 808 height 373
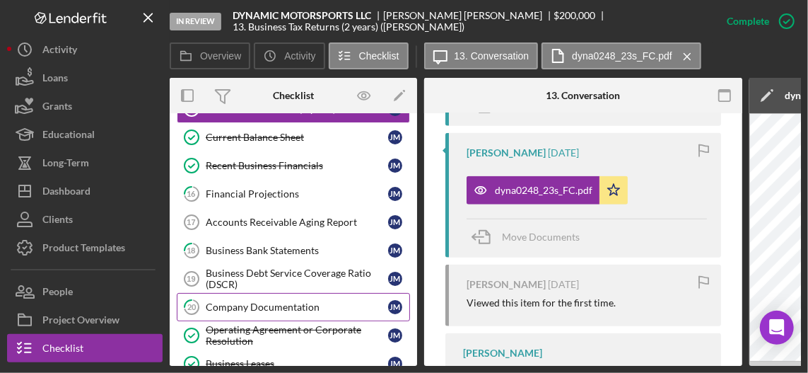
scroll to position [424, 0]
